Goal: Information Seeking & Learning: Check status

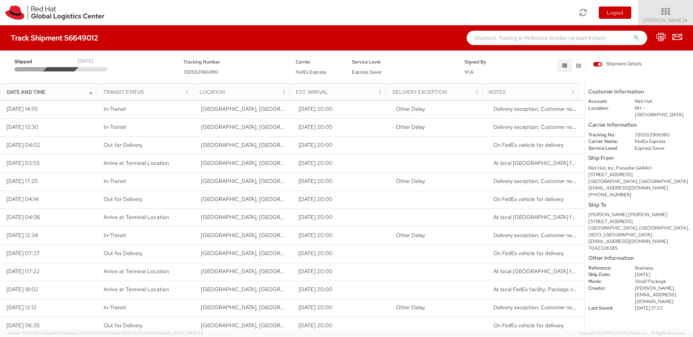
click at [645, 132] on dd "392653966980" at bounding box center [661, 135] width 65 height 7
copy dd "392653966980"
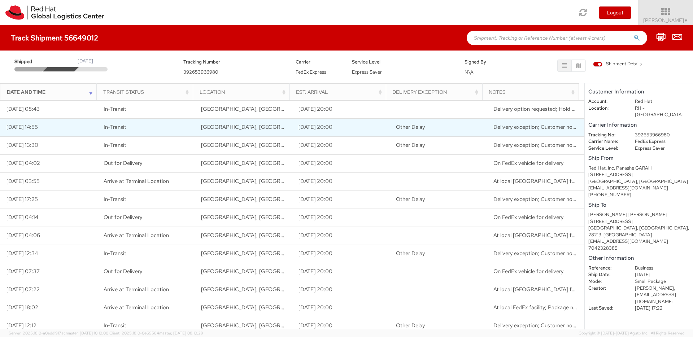
click at [396, 130] on span "Other Delay" at bounding box center [410, 126] width 29 height 7
click at [560, 133] on td "Delivery exception; Customer not available or business closed" at bounding box center [535, 127] width 97 height 18
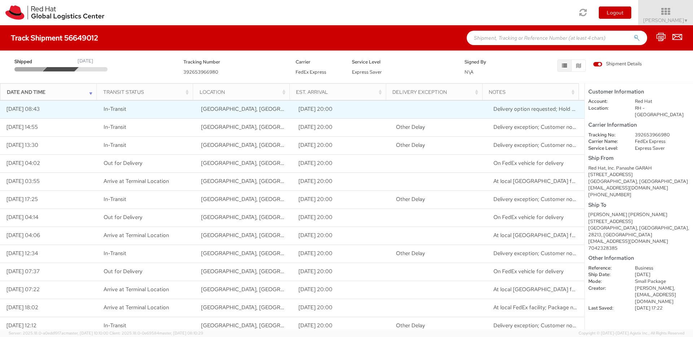
click at [548, 106] on span "Delivery option requested; Hold at FedEx Office request received - Check back l…" at bounding box center [619, 108] width 253 height 7
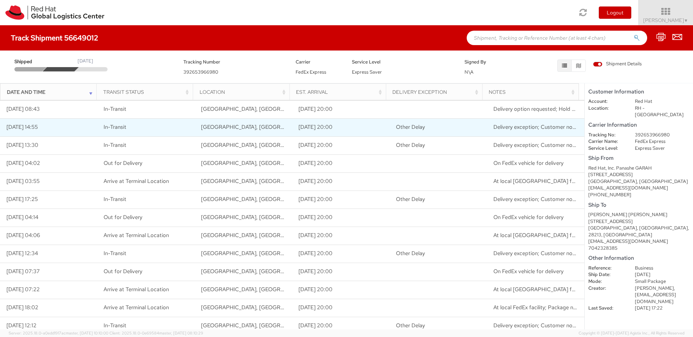
click at [511, 134] on td "Delivery exception; Customer not available or business closed" at bounding box center [535, 127] width 97 height 18
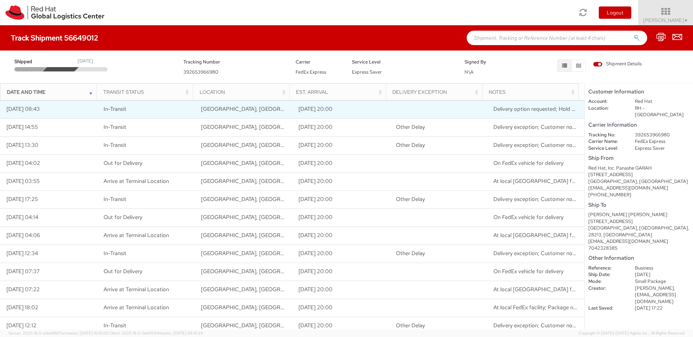
click at [26, 107] on td "09/04/2025 08:43" at bounding box center [48, 109] width 97 height 18
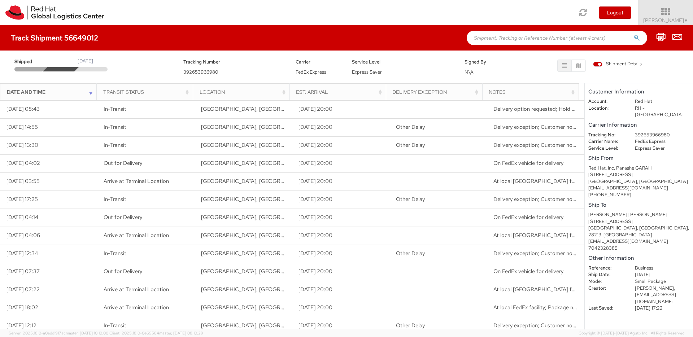
click at [598, 66] on span "Shipment Details" at bounding box center [617, 64] width 49 height 7
click at [0, 0] on input "Shipment Details" at bounding box center [0, 0] width 0 height 0
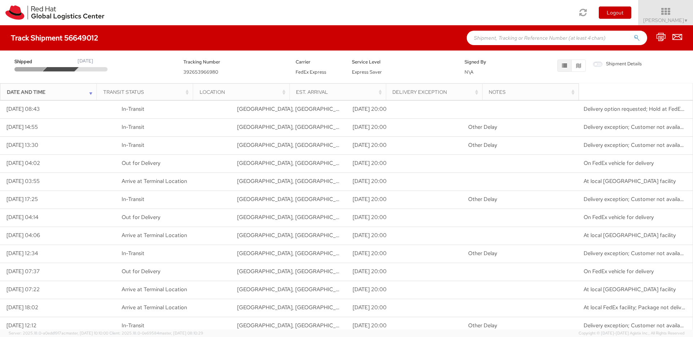
click at [578, 88] on th "Notes" at bounding box center [530, 91] width 96 height 17
click at [92, 91] on div "Date and Time" at bounding box center [51, 91] width 88 height 7
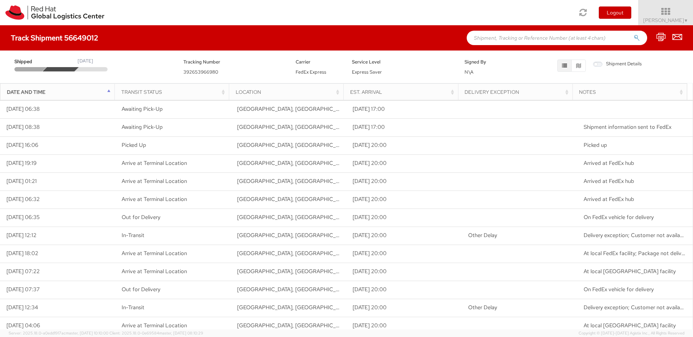
click at [92, 91] on div "Date and Time" at bounding box center [60, 91] width 106 height 7
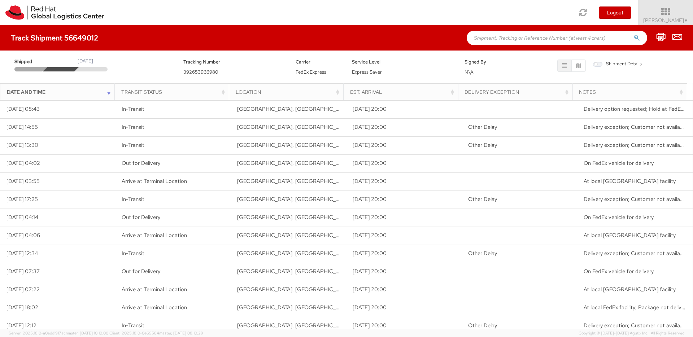
drag, startPoint x: 573, startPoint y: 89, endPoint x: 562, endPoint y: 89, distance: 11.2
click at [562, 89] on tr "Date and Time Transit Status Location Est. Arrival Delivery Exception Notes" at bounding box center [343, 91] width 687 height 17
click at [574, 71] on button "button" at bounding box center [578, 66] width 14 height 12
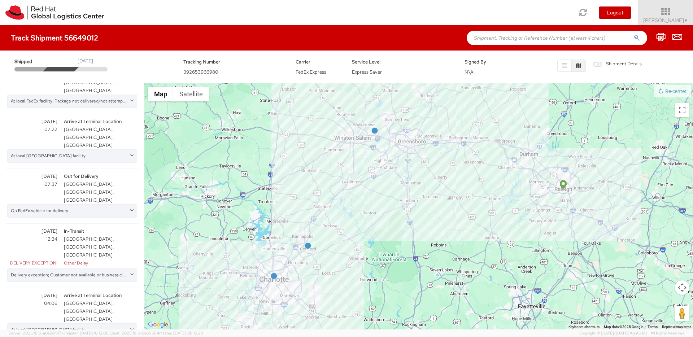
scroll to position [574, 0]
